Goal: Task Accomplishment & Management: Manage account settings

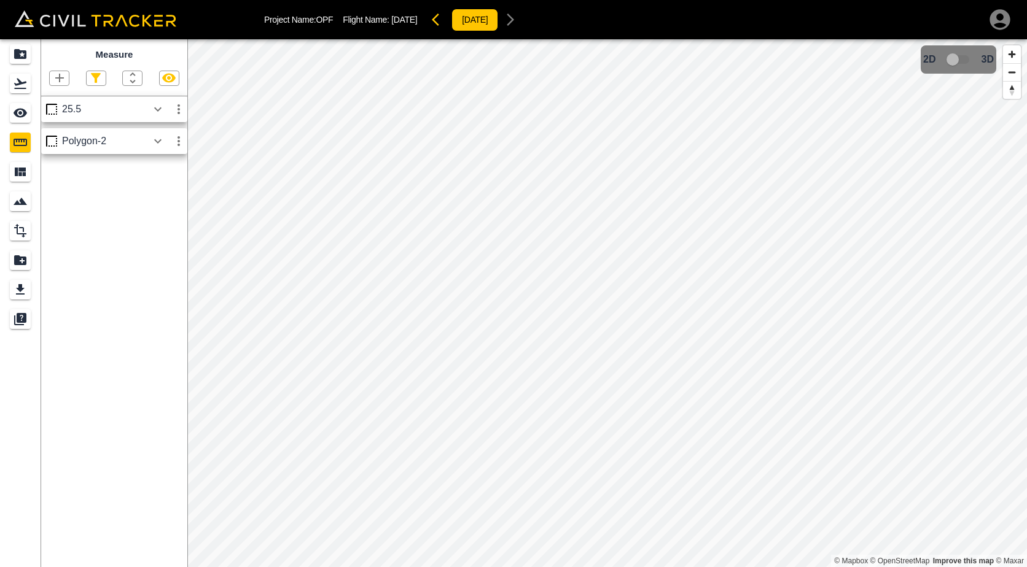
click at [179, 142] on icon "button" at bounding box center [178, 141] width 2 height 10
click at [160, 208] on h6 "Delete" at bounding box center [167, 208] width 25 height 7
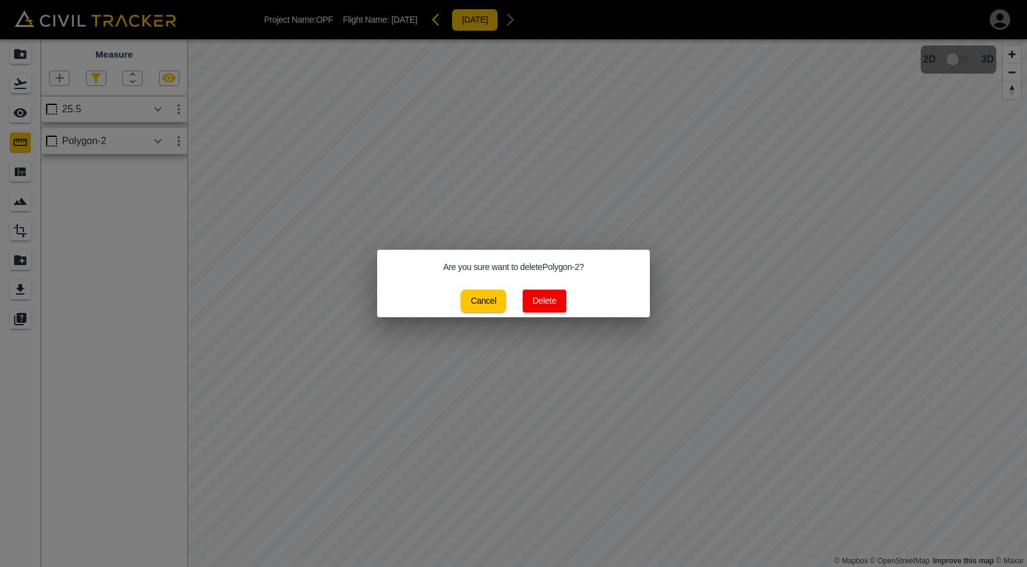
click at [550, 300] on button "Delete" at bounding box center [545, 301] width 44 height 23
